Goal: Information Seeking & Learning: Find specific fact

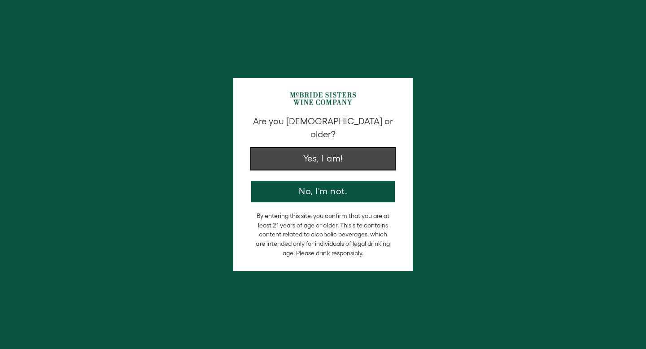
click at [337, 153] on button "Yes, I am!" at bounding box center [323, 159] width 144 height 22
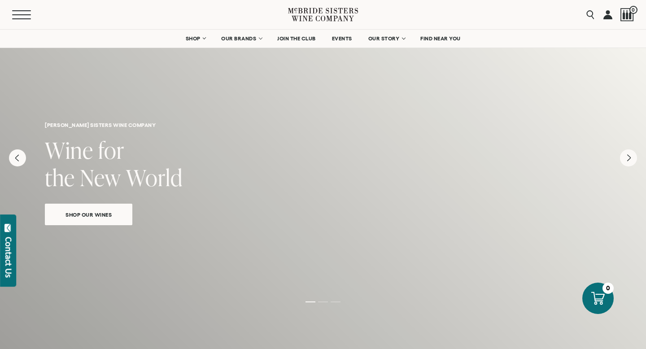
click at [23, 14] on span "Mobile Menu Trigger" at bounding box center [21, 14] width 19 height 1
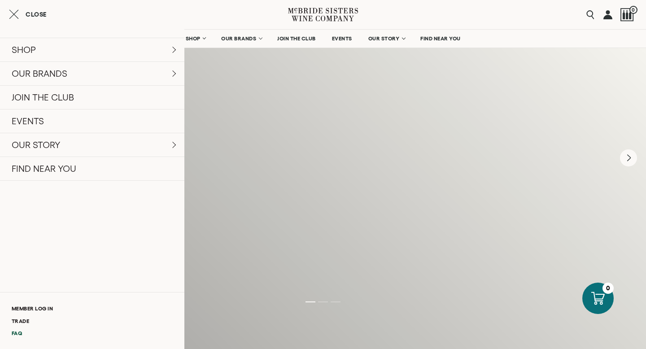
click at [17, 334] on link "FAQ" at bounding box center [92, 333] width 184 height 12
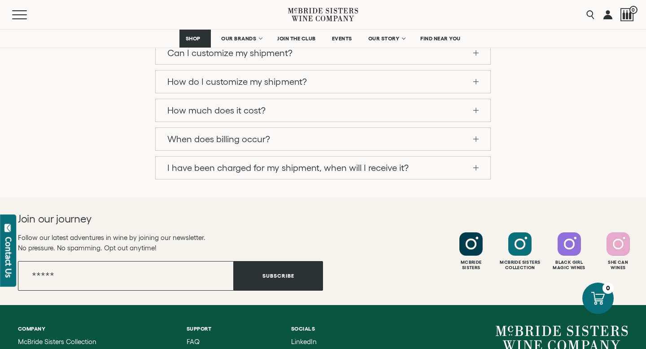
scroll to position [974, 0]
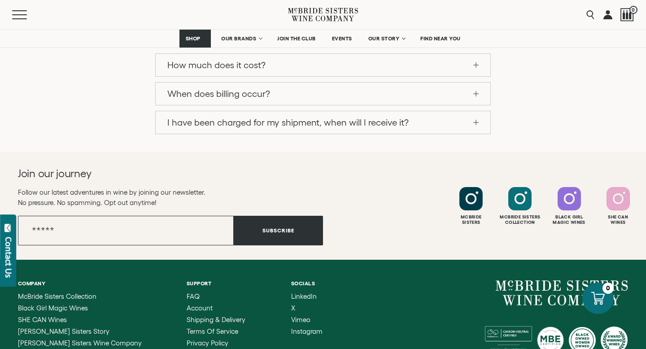
drag, startPoint x: 632, startPoint y: 254, endPoint x: 551, endPoint y: 253, distance: 81.2
click at [551, 260] on div "Company [PERSON_NAME] Sisters Collection Black Girl Magic Wines SHE CAN Wines […" at bounding box center [323, 337] width 646 height 154
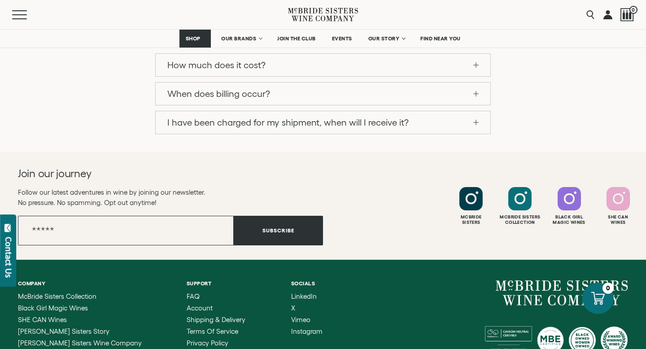
drag, startPoint x: 551, startPoint y: 253, endPoint x: 641, endPoint y: 249, distance: 90.7
click at [641, 260] on div "Company [PERSON_NAME] Sisters Collection Black Girl Magic Wines SHE CAN Wines […" at bounding box center [323, 337] width 646 height 154
drag, startPoint x: 627, startPoint y: 251, endPoint x: 549, endPoint y: 250, distance: 78.1
click at [549, 280] on div "[STREET_ADDRESS][US_STATE] [EMAIL_ADDRESS][DOMAIN_NAME]" at bounding box center [475, 332] width 305 height 105
click at [534, 280] on div "[STREET_ADDRESS][US_STATE] [EMAIL_ADDRESS][DOMAIN_NAME]" at bounding box center [475, 332] width 305 height 105
